Goal: Transaction & Acquisition: Purchase product/service

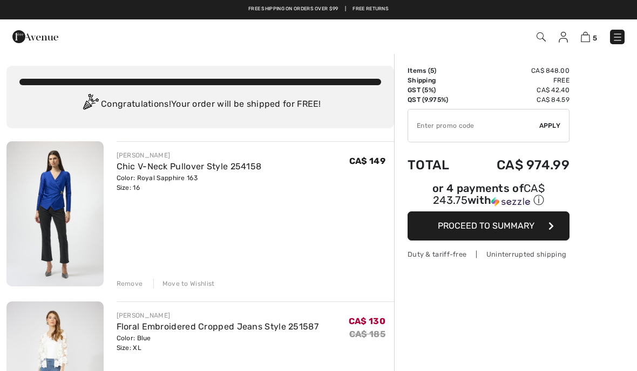
click at [131, 284] on div "Remove" at bounding box center [130, 284] width 26 height 10
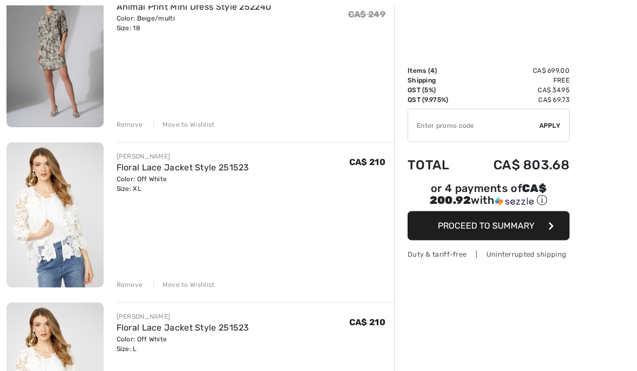
scroll to position [320, 0]
click at [133, 288] on div "Remove" at bounding box center [130, 285] width 26 height 10
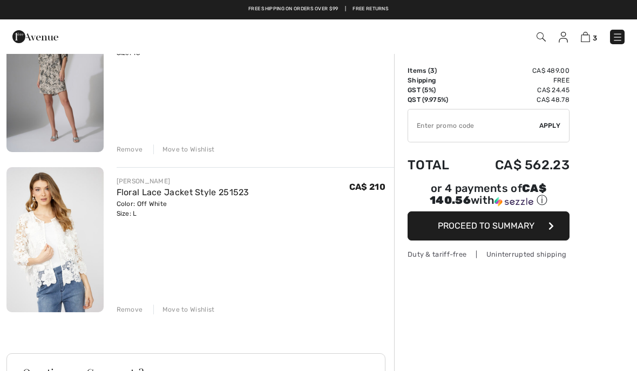
scroll to position [291, 0]
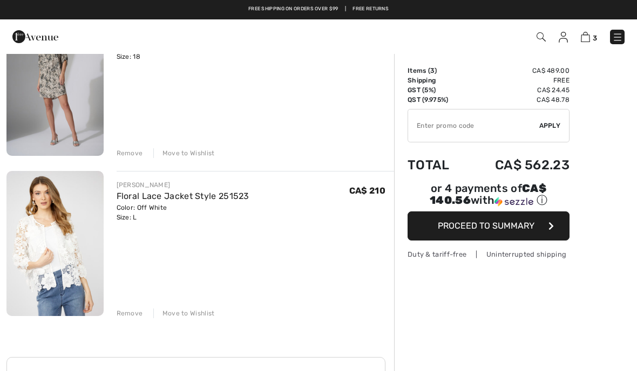
click at [433, 130] on input "TEXT" at bounding box center [473, 126] width 131 height 32
type input "EXTRA15"
click at [558, 137] on div "✔ Apply Remove" at bounding box center [488, 125] width 162 height 33
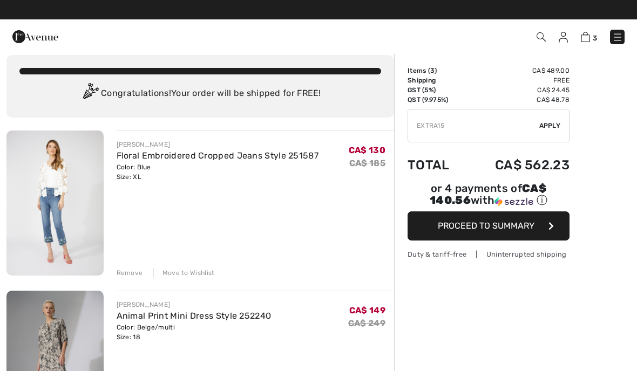
scroll to position [0, 0]
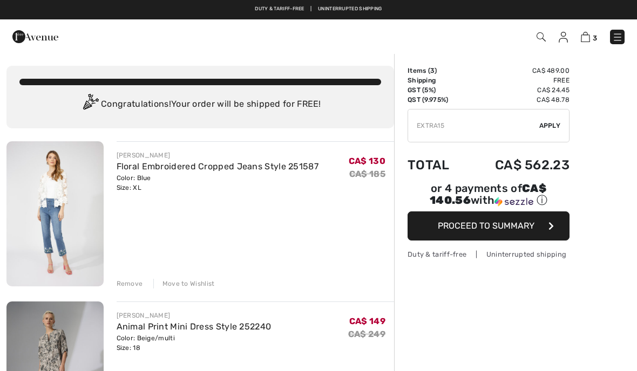
click at [557, 130] on span "Apply" at bounding box center [550, 126] width 22 height 10
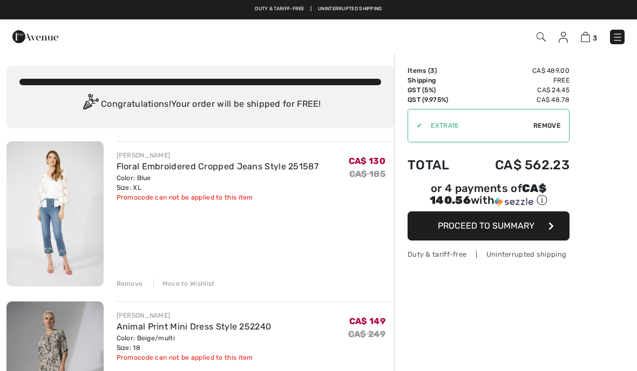
click at [132, 278] on div "Remove Move to Wishlist" at bounding box center [256, 283] width 278 height 12
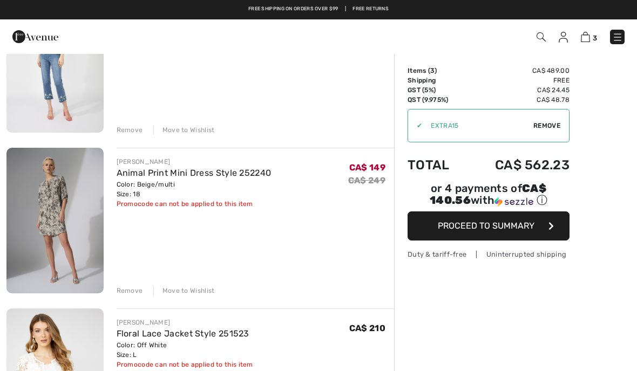
scroll to position [137, 0]
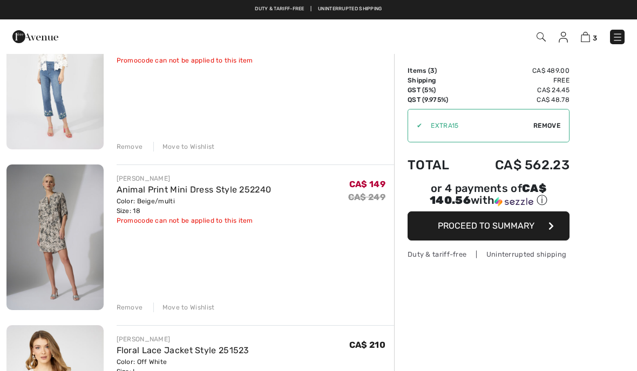
click at [134, 309] on div "Remove" at bounding box center [130, 308] width 26 height 10
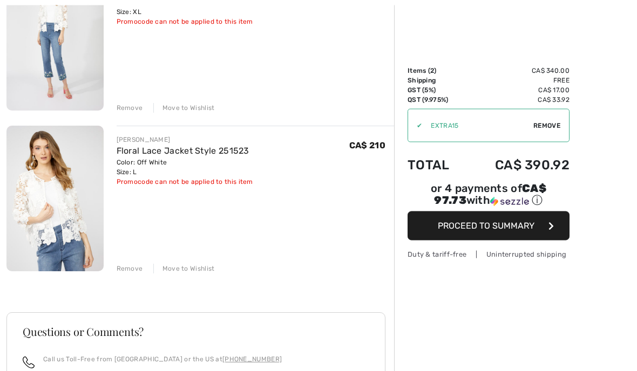
scroll to position [176, 0]
click at [2, 66] on div "You are only CA$ 0.00 away from FREE SHIPPING! Continue Shopping > Congratulati…" at bounding box center [318, 217] width 637 height 683
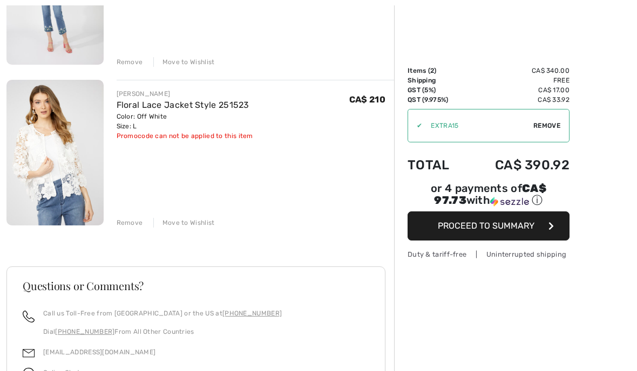
click at [6, 67] on div "You are only CA$ 0.00 away from FREE SHIPPING! Continue Shopping > Congratulati…" at bounding box center [318, 172] width 637 height 683
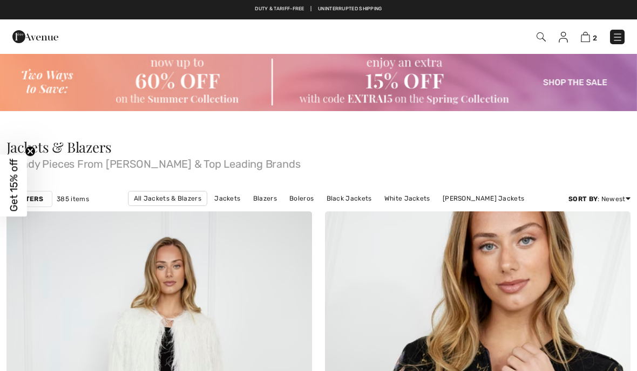
checkbox input "true"
click at [18, 1] on div "Duty & tariff-free | Uninterrupted shipping Free shipping on orders over $99 | …" at bounding box center [318, 9] width 637 height 19
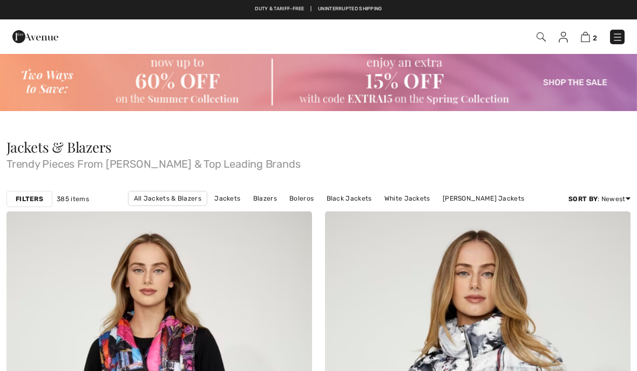
checkbox input "true"
click at [21, 203] on span "Get 15% off" at bounding box center [13, 186] width 27 height 62
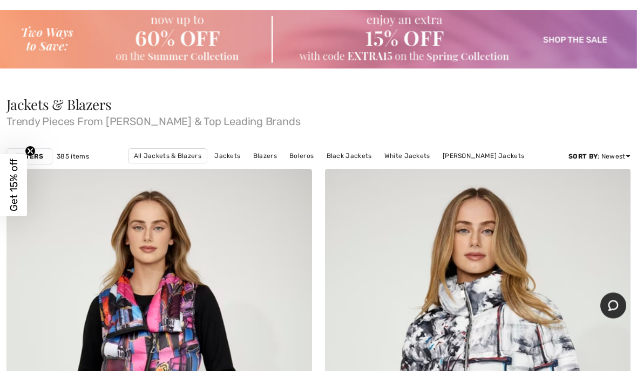
scroll to position [43, 0]
click at [45, 161] on div "Filters" at bounding box center [29, 156] width 46 height 16
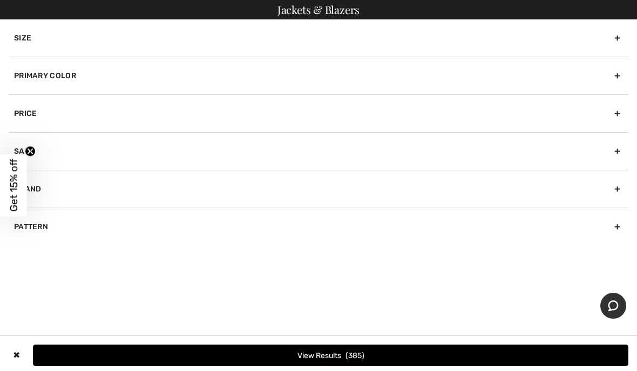
click at [137, 76] on div "Primary Color" at bounding box center [319, 76] width 620 height 38
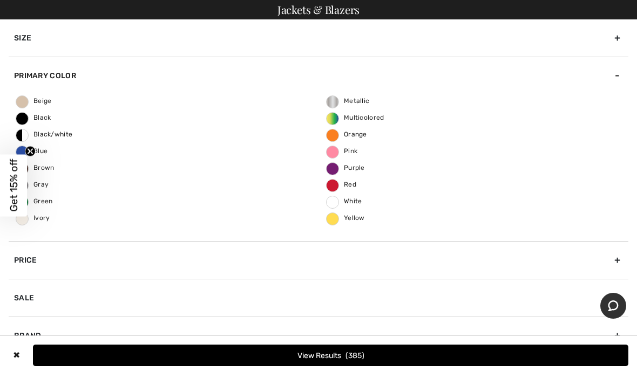
scroll to position [90, 0]
click at [60, 223] on div "Beige Black Black/white Blue Brown Gray Green Ivory Metallic Multicolored Orang…" at bounding box center [319, 167] width 620 height 147
click at [341, 205] on span "White" at bounding box center [344, 202] width 36 height 8
click at [0, 0] on input "White" at bounding box center [0, 0] width 0 height 0
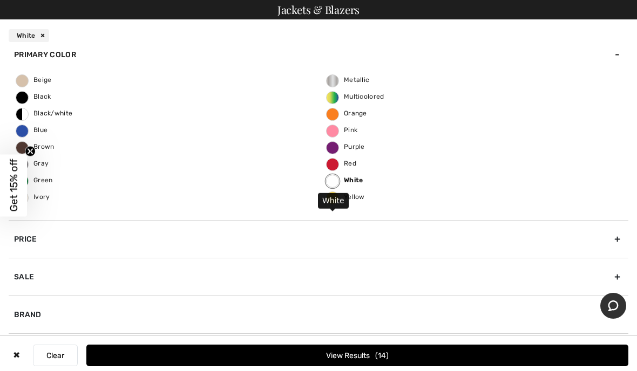
scroll to position [54, 0]
click at [415, 362] on button "View Results 14" at bounding box center [357, 356] width 542 height 22
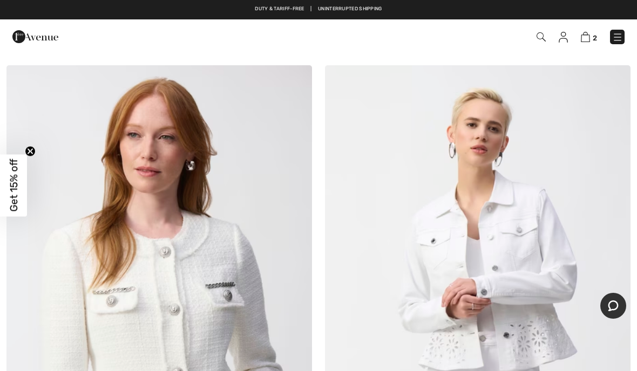
scroll to position [2196, 0]
click at [18, 0] on div "Duty & tariff-free | Uninterrupted shipping Free shipping on orders over $99 | …" at bounding box center [318, 9] width 637 height 19
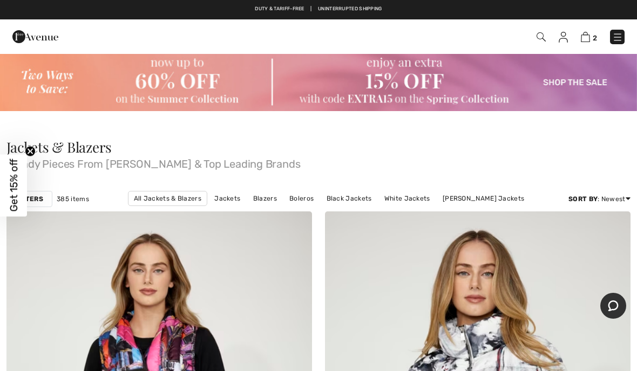
click at [311, 202] on link "Boleros" at bounding box center [301, 199] width 35 height 14
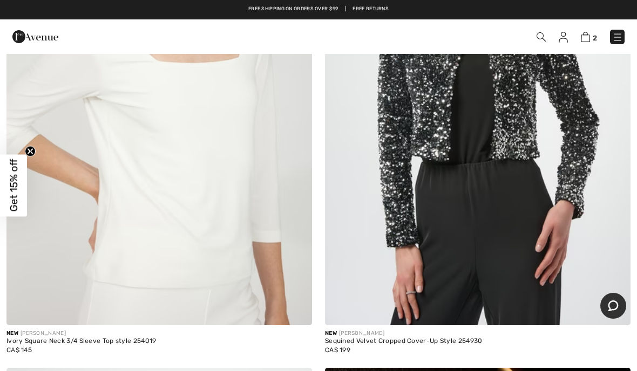
scroll to position [337, 0]
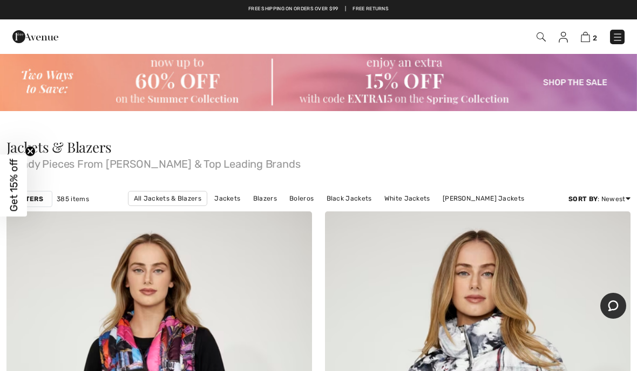
click at [411, 203] on link "White Jackets" at bounding box center [407, 199] width 57 height 14
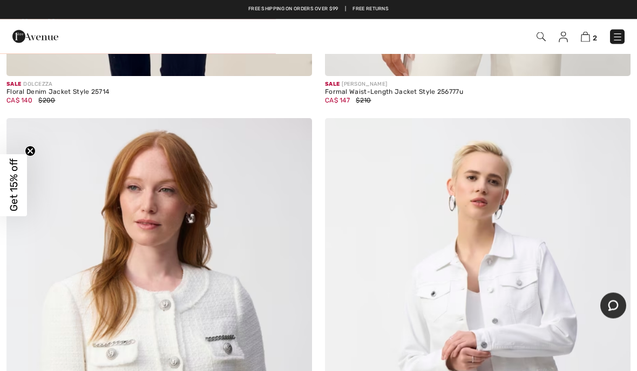
scroll to position [2144, 0]
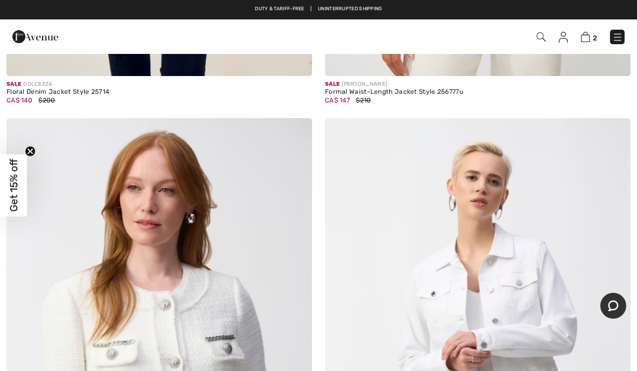
click at [588, 37] on img at bounding box center [585, 37] width 9 height 10
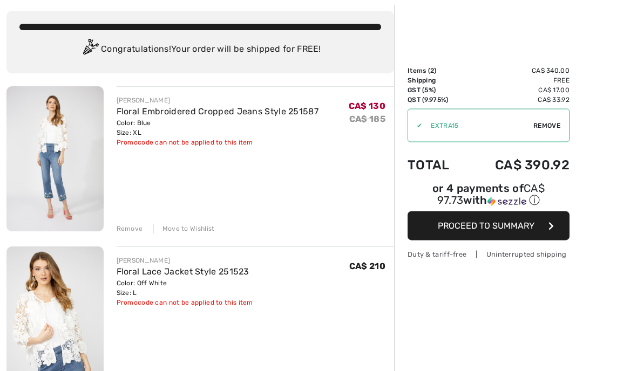
scroll to position [53, 0]
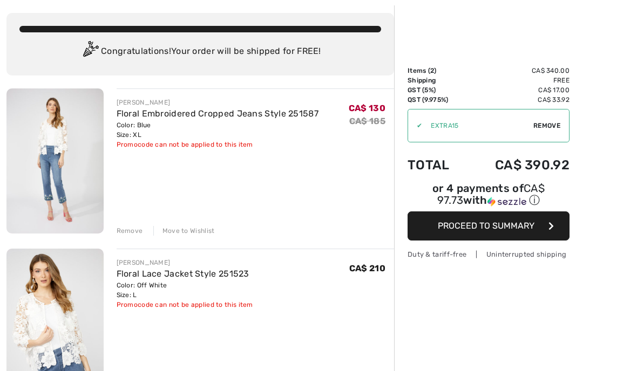
click at [346, 218] on div "FRANK LYMAN Floral Embroidered Cropped Jeans Style 251587 Color: Blue Size: XL …" at bounding box center [256, 162] width 278 height 147
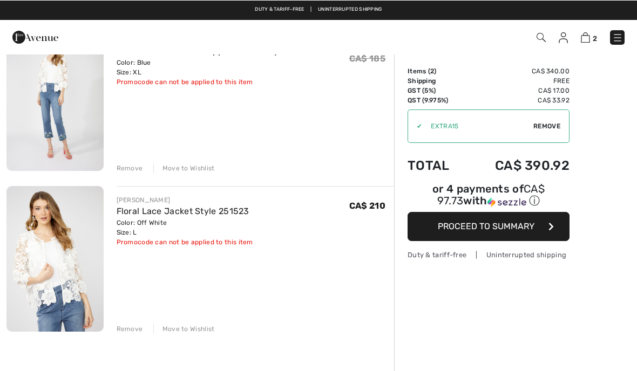
scroll to position [115, 0]
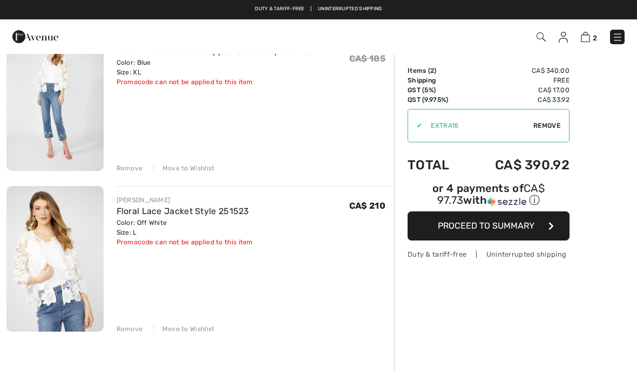
click at [143, 343] on div "FRANK LYMAN Floral Embroidered Cropped Jeans Style 251587 Color: Blue Size: XL …" at bounding box center [199, 323] width 387 height 594
click at [139, 171] on div "Remove" at bounding box center [130, 169] width 26 height 10
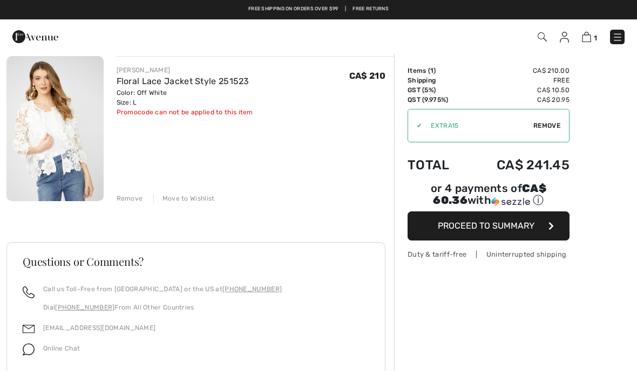
scroll to position [84, 0]
click at [141, 224] on div "Questions or Comments? Call us Toll-Free from Canada or the US at +1 (888) 605-…" at bounding box center [199, 353] width 387 height 273
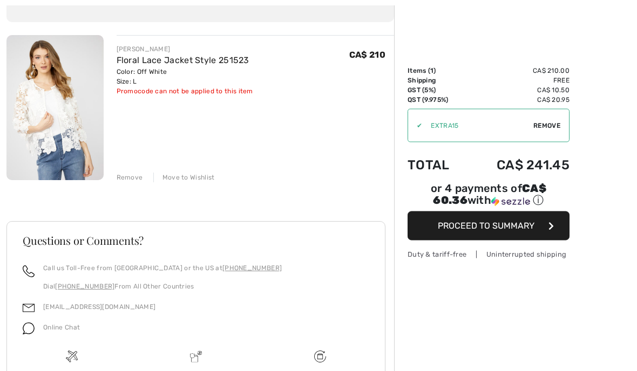
click at [140, 193] on div "FRANK LYMAN Floral Lace Jacket Style 251523 Color: Off White Size: L Final Sale…" at bounding box center [199, 252] width 387 height 433
click at [149, 191] on div "FRANK LYMAN Floral Lace Jacket Style 251523 Color: Off White Size: L Final Sale…" at bounding box center [199, 251] width 387 height 433
click at [138, 201] on div "Questions or Comments? Call us Toll-Free from Canada or the US at +1 (888) 605-…" at bounding box center [199, 331] width 387 height 273
click at [156, 208] on div "Questions or Comments? Call us Toll-Free from Canada or the US at +1 (888) 605-…" at bounding box center [199, 331] width 387 height 273
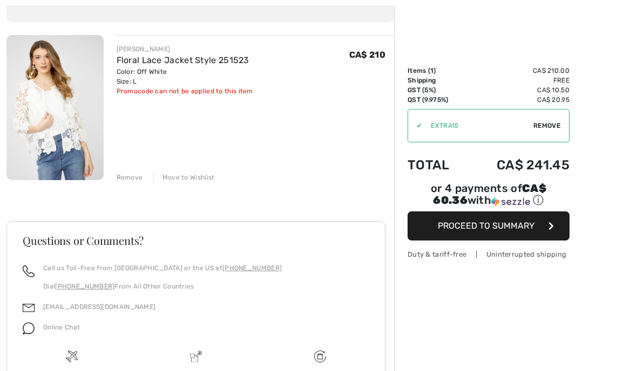
click at [149, 205] on div "Questions or Comments? Call us Toll-Free from Canada or the US at +1 (888) 605-…" at bounding box center [199, 331] width 387 height 273
click at [139, 206] on div "Questions or Comments? Call us Toll-Free from Canada or the US at +1 (888) 605-…" at bounding box center [199, 331] width 387 height 273
click at [159, 193] on div "FRANK LYMAN Floral Lace Jacket Style 251523 Color: Off White Size: L Final Sale…" at bounding box center [199, 251] width 387 height 433
click at [156, 205] on div "Questions or Comments? Call us Toll-Free from Canada or the US at +1 (888) 605-…" at bounding box center [199, 331] width 387 height 273
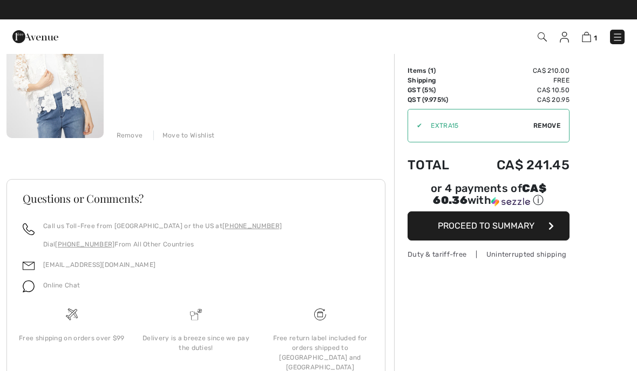
scroll to position [194, 0]
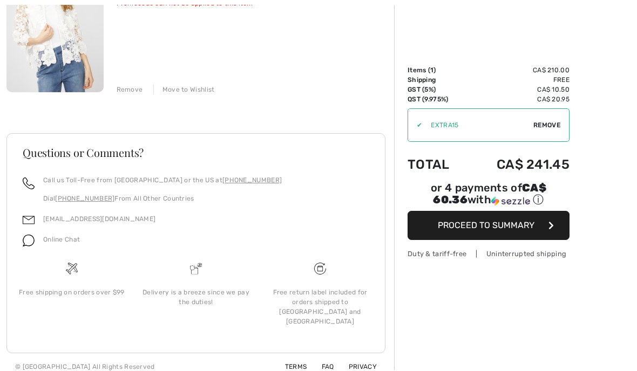
click at [5, 255] on div "You are only CA$ 0.00 away from FREE SHIPPING! Continue Shopping > Congratulati…" at bounding box center [318, 120] width 637 height 522
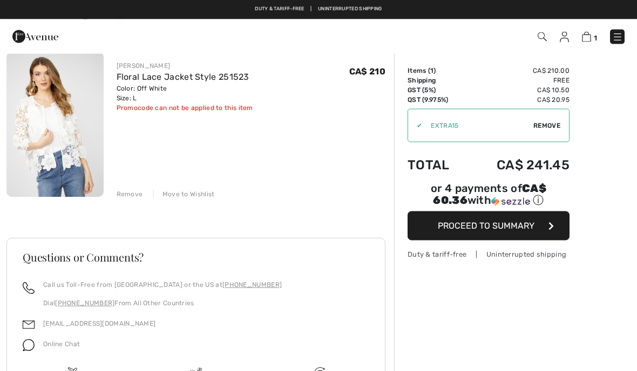
scroll to position [90, 0]
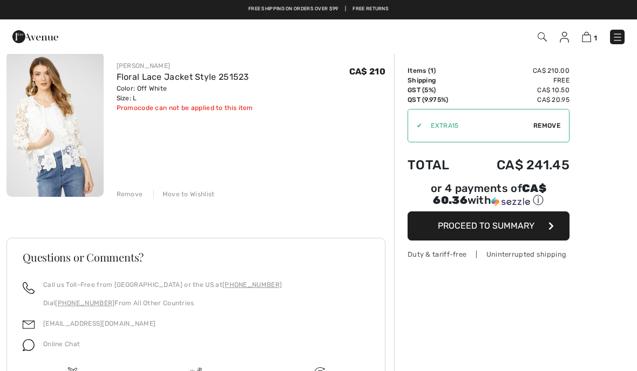
click at [140, 205] on div "FRANK LYMAN Floral Lace Jacket Style 251523 Color: Off White Size: L Final Sale…" at bounding box center [199, 268] width 387 height 433
click at [146, 201] on div "FRANK LYMAN Floral Lace Jacket Style 251523 Color: Off White Size: L Final Sale…" at bounding box center [199, 268] width 387 height 433
click at [151, 209] on div "FRANK LYMAN Floral Lace Jacket Style 251523 Color: Off White Size: L Final Sale…" at bounding box center [199, 268] width 387 height 433
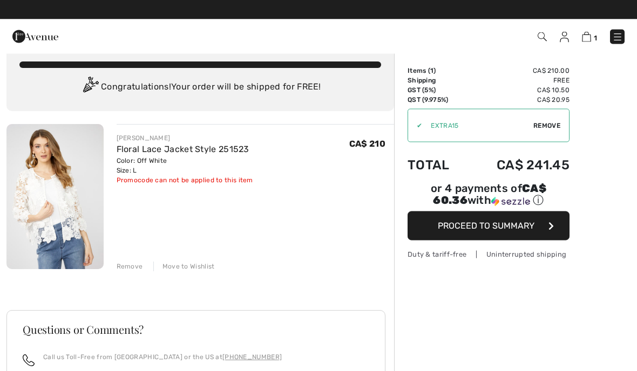
scroll to position [17, 0]
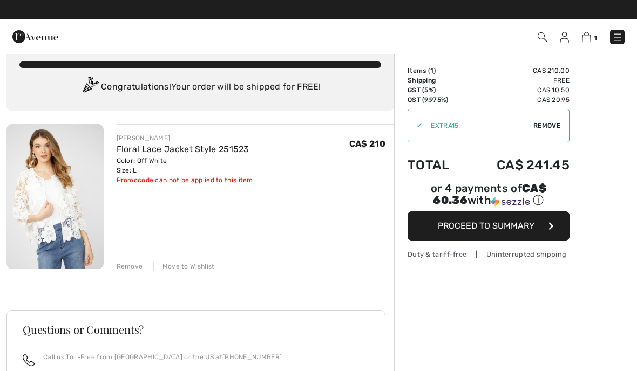
click at [147, 266] on div "Remove Move to Wishlist" at bounding box center [256, 266] width 278 height 12
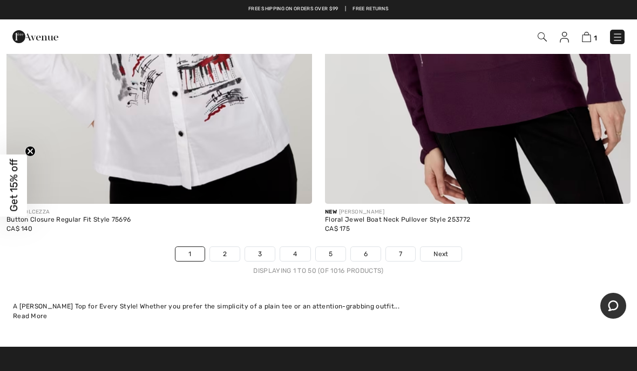
scroll to position [12939, 0]
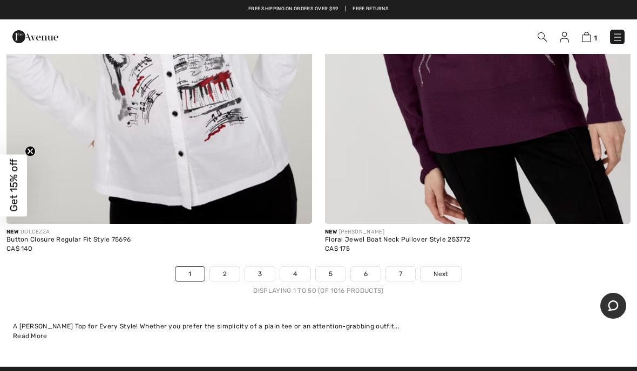
click at [574, 322] on div "A Joseph Ribkoff Top for Every Style! Whether you prefer the simplicity of a pl…" at bounding box center [318, 327] width 611 height 10
click at [444, 269] on span "Next" at bounding box center [440, 274] width 15 height 10
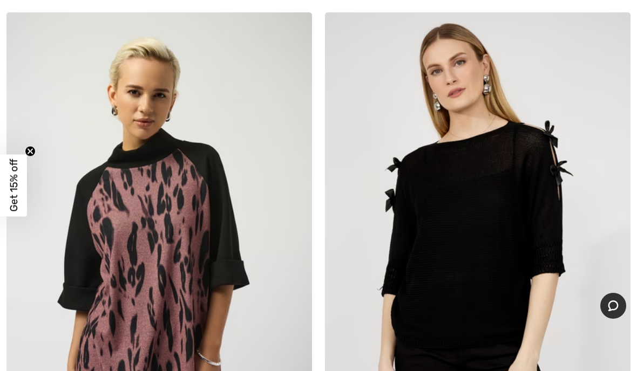
scroll to position [5426, 0]
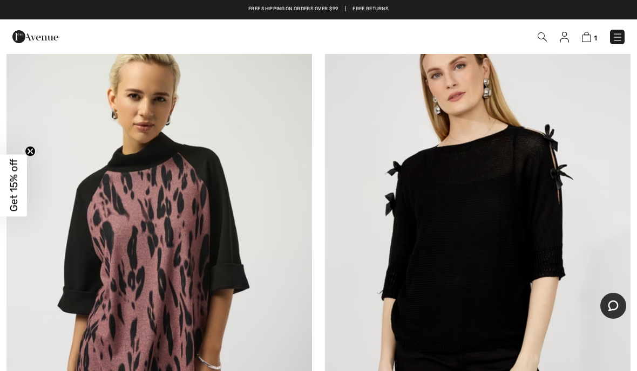
click at [562, 248] on img at bounding box center [477, 245] width 305 height 458
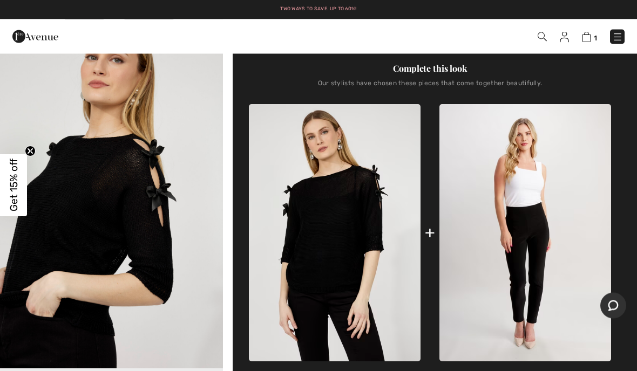
scroll to position [353, 0]
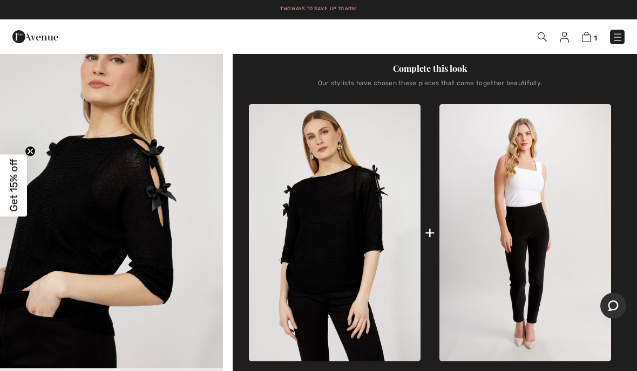
click at [352, 255] on img at bounding box center [335, 232] width 172 height 257
click at [145, 221] on img "2 / 4" at bounding box center [111, 202] width 223 height 335
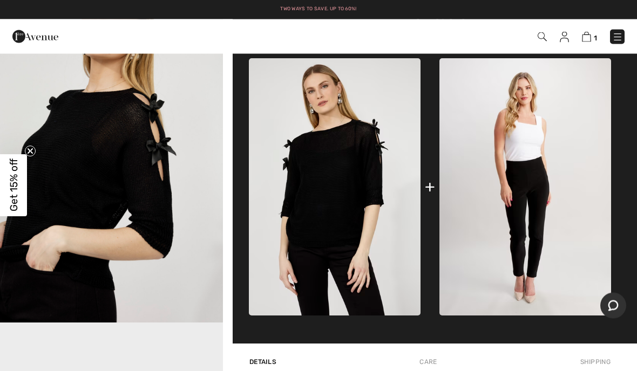
scroll to position [399, 0]
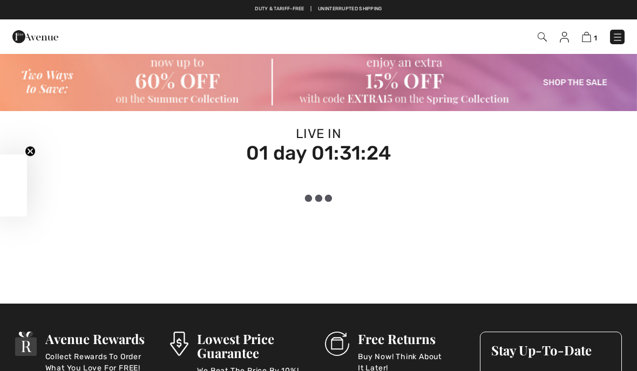
checkbox input "true"
